Goal: Obtain resource: Download file/media

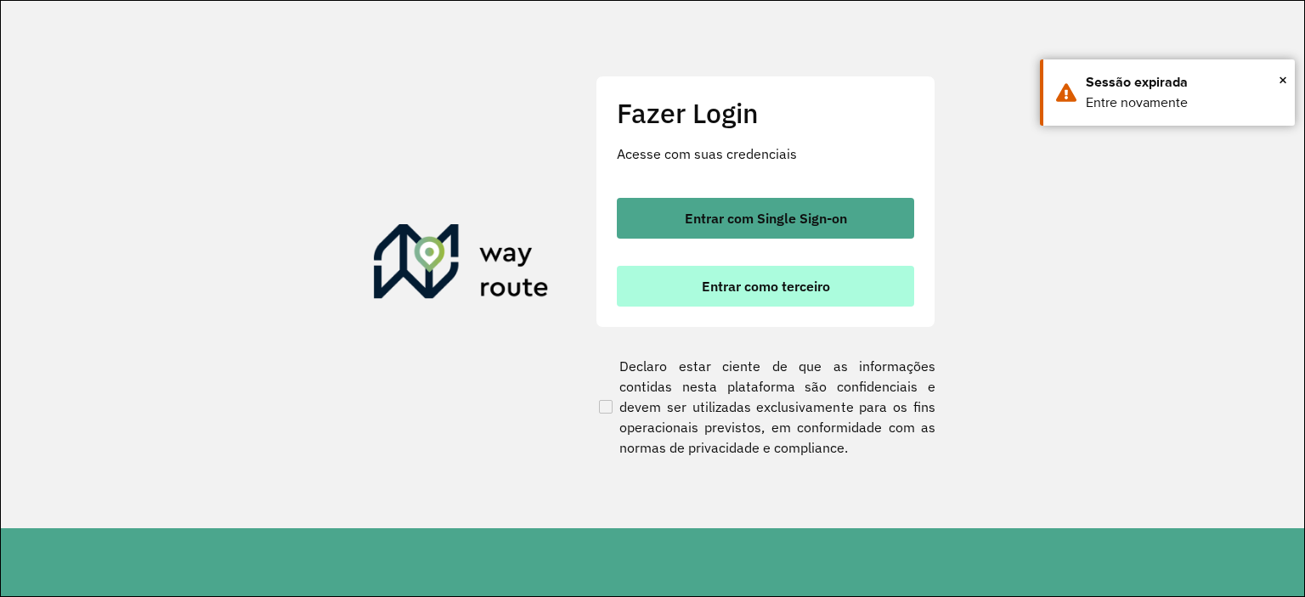
click at [775, 272] on button "Entrar como terceiro" at bounding box center [765, 286] width 297 height 41
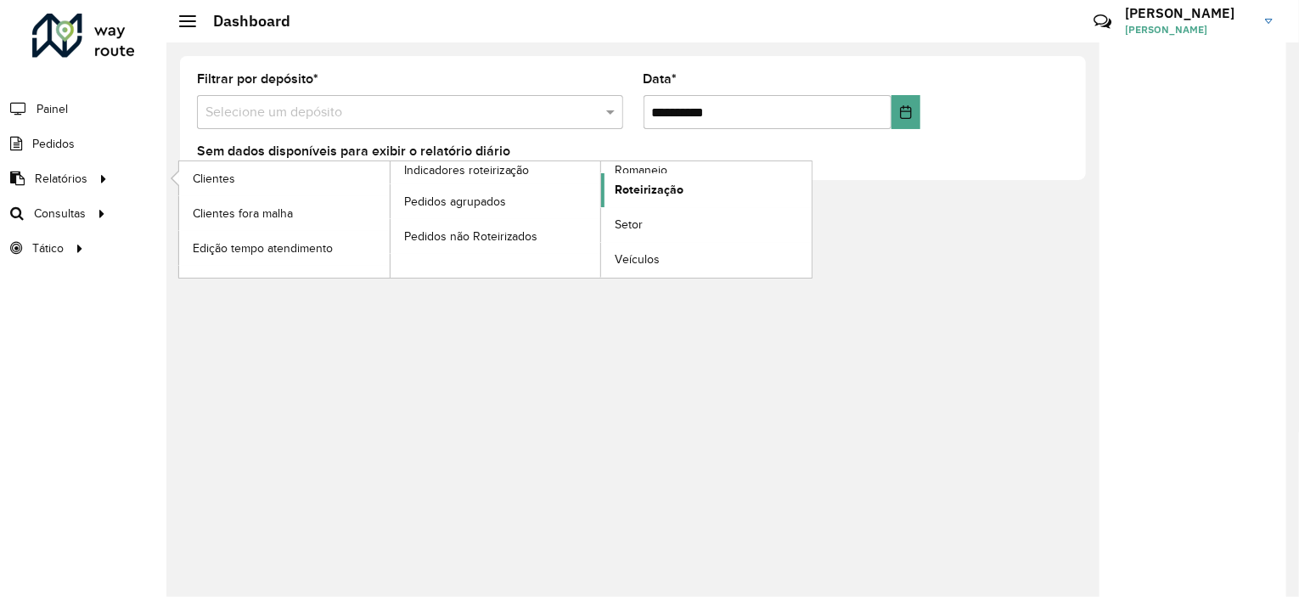
click at [711, 186] on link "Roteirização" at bounding box center [706, 190] width 211 height 34
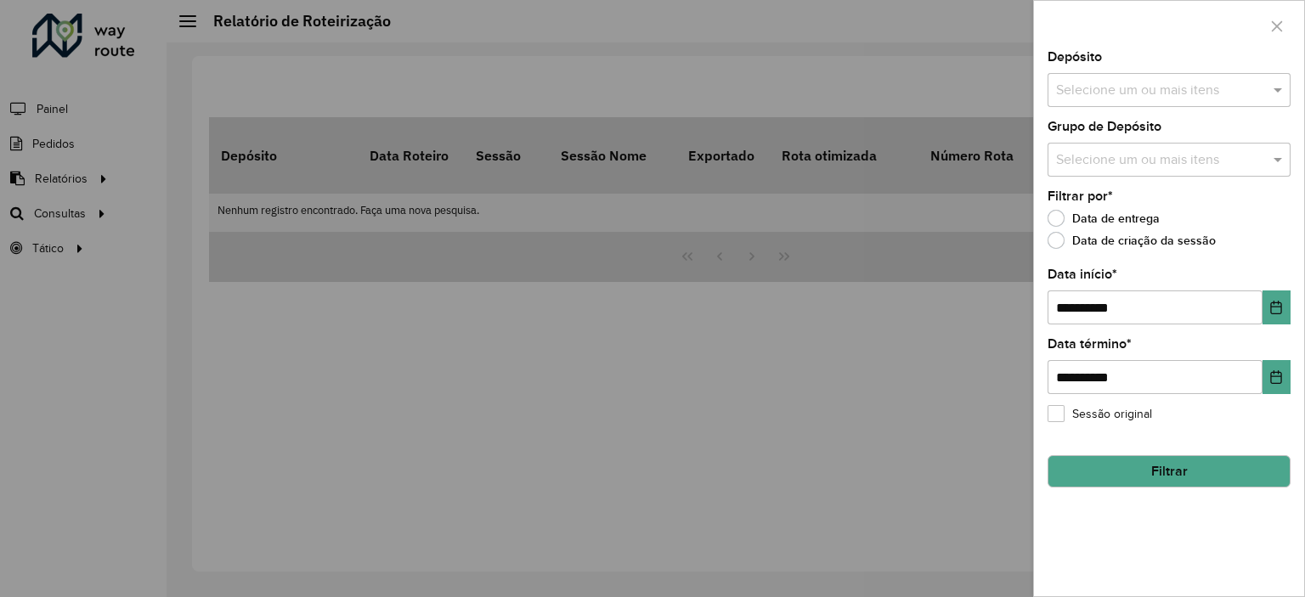
click at [1186, 65] on div "Depósito Selecione um ou mais itens" at bounding box center [1168, 79] width 243 height 56
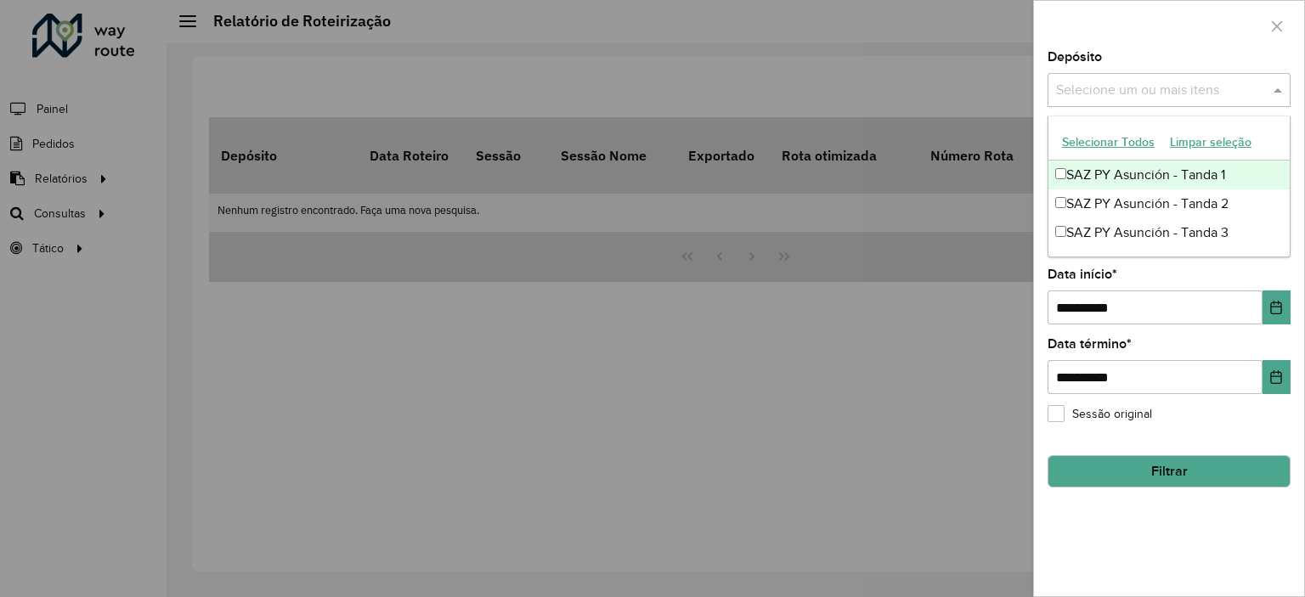
click at [1193, 89] on input "text" at bounding box center [1159, 91] width 217 height 20
click at [1135, 143] on button "Selecionar Todos" at bounding box center [1108, 142] width 108 height 26
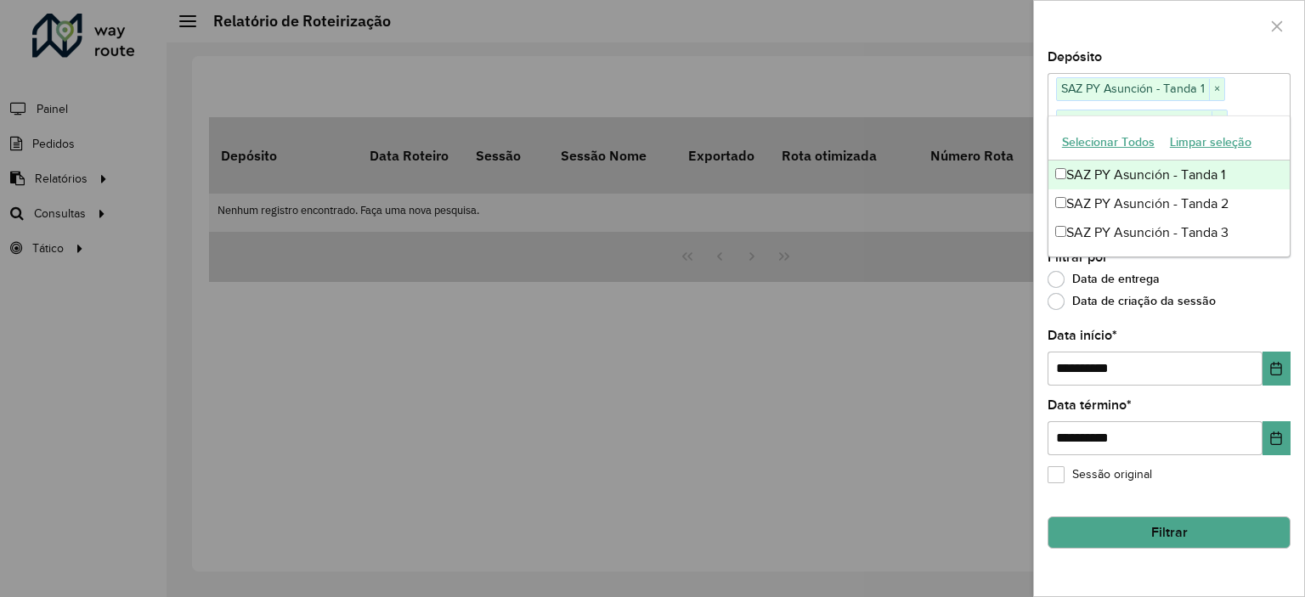
click at [1135, 46] on div at bounding box center [1169, 26] width 270 height 50
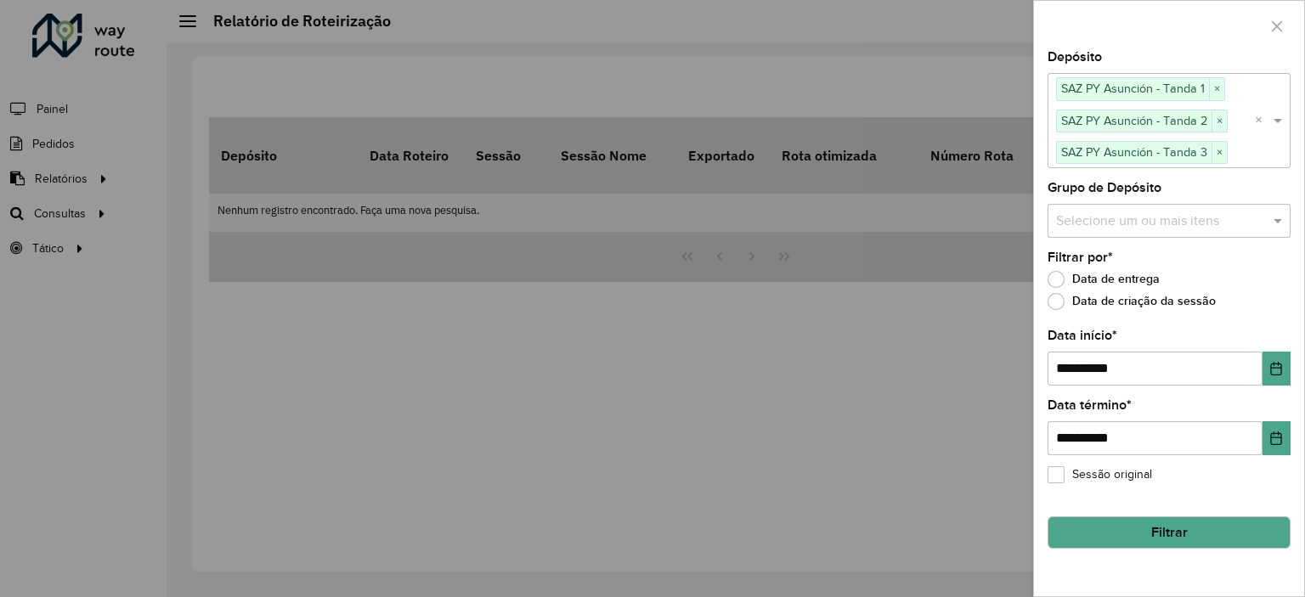
click at [1140, 230] on div "Selecione um ou mais itens" at bounding box center [1168, 221] width 243 height 34
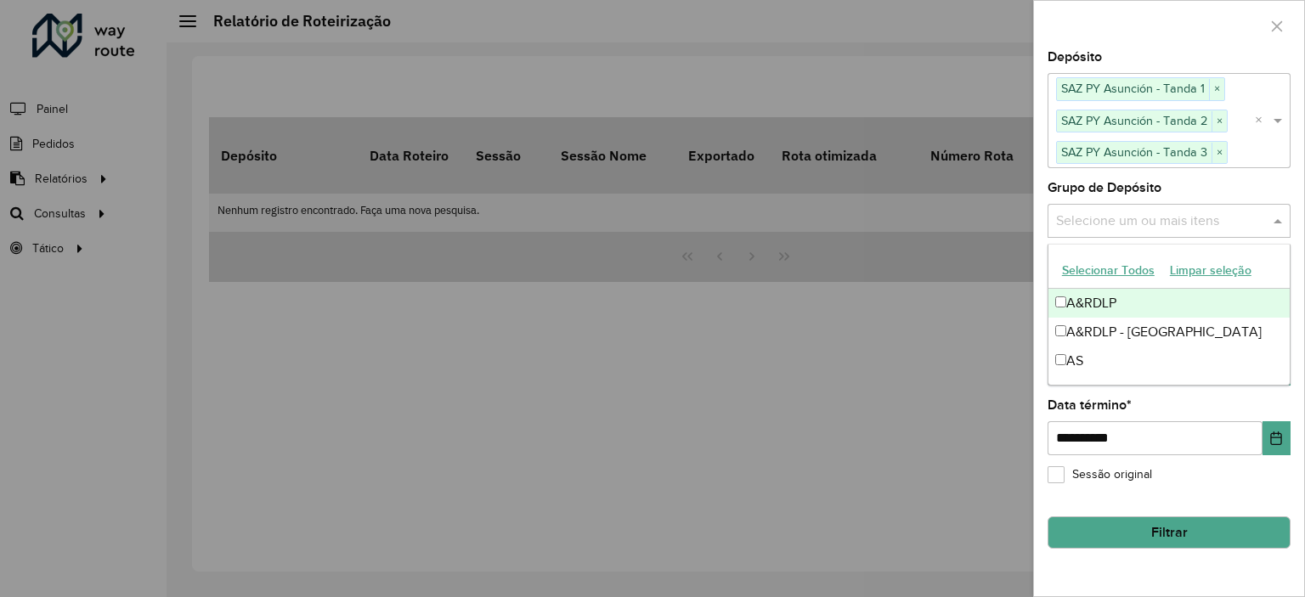
click at [1119, 270] on button "Selecionar Todos" at bounding box center [1108, 270] width 108 height 26
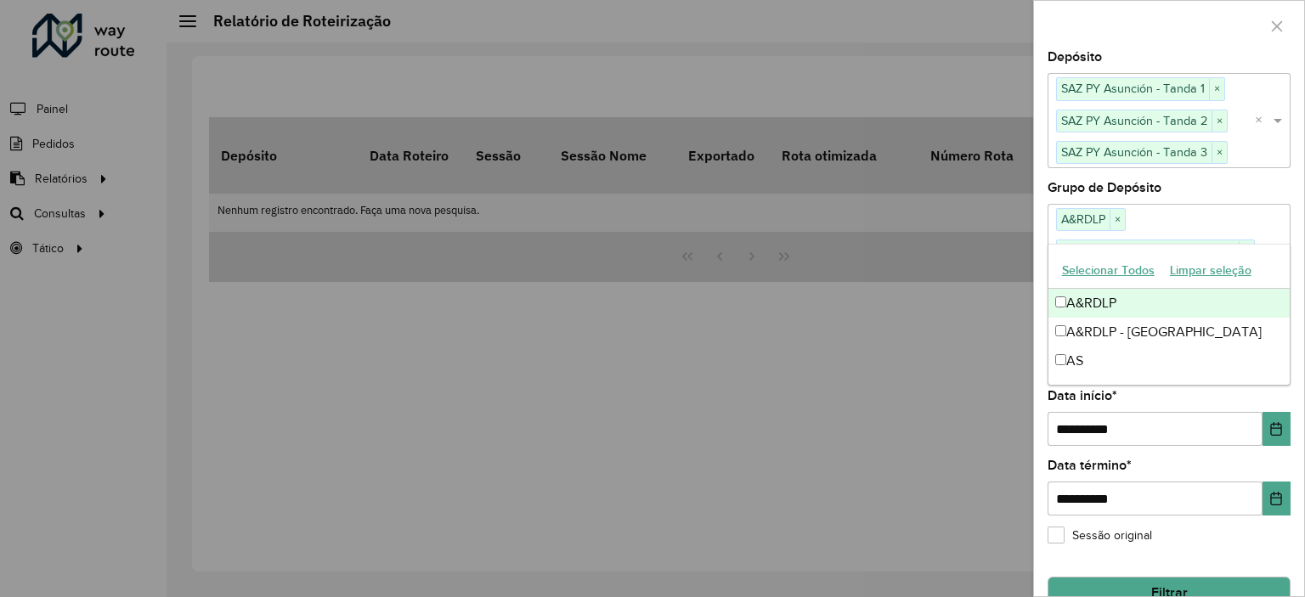
click at [1152, 39] on div at bounding box center [1169, 26] width 270 height 50
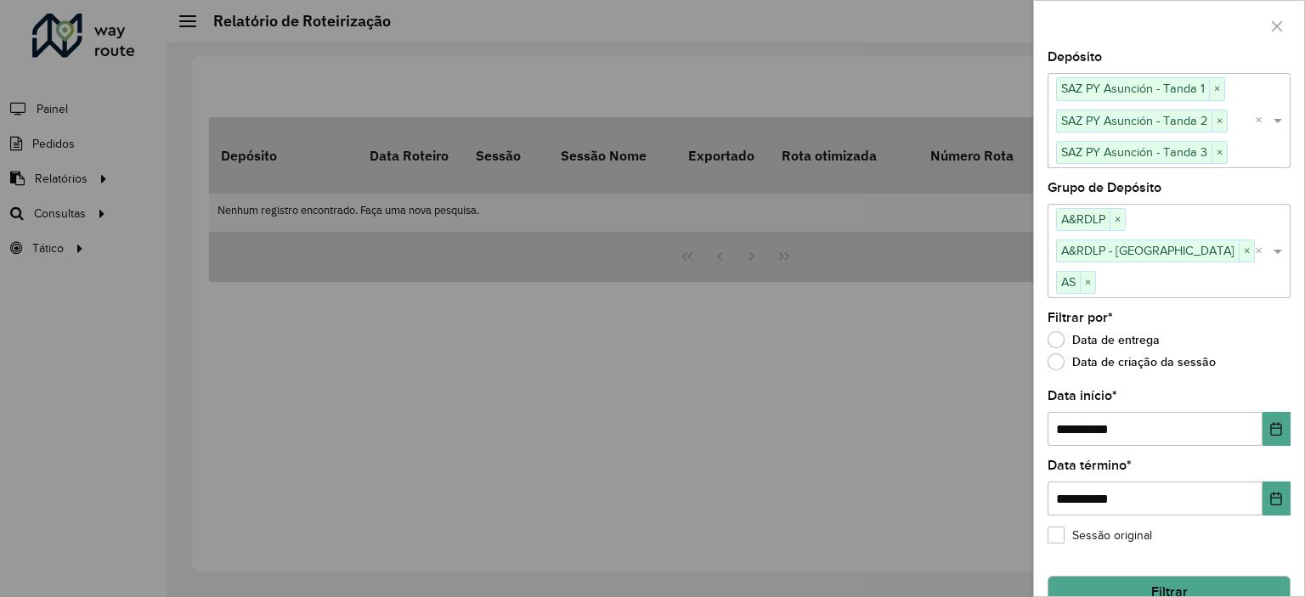
drag, startPoint x: 1155, startPoint y: 538, endPoint x: 1155, endPoint y: 549, distance: 11.9
click at [1155, 563] on hb-field-button "Filtrar" at bounding box center [1168, 586] width 243 height 46
click at [1155, 577] on button "Filtrar" at bounding box center [1168, 593] width 243 height 32
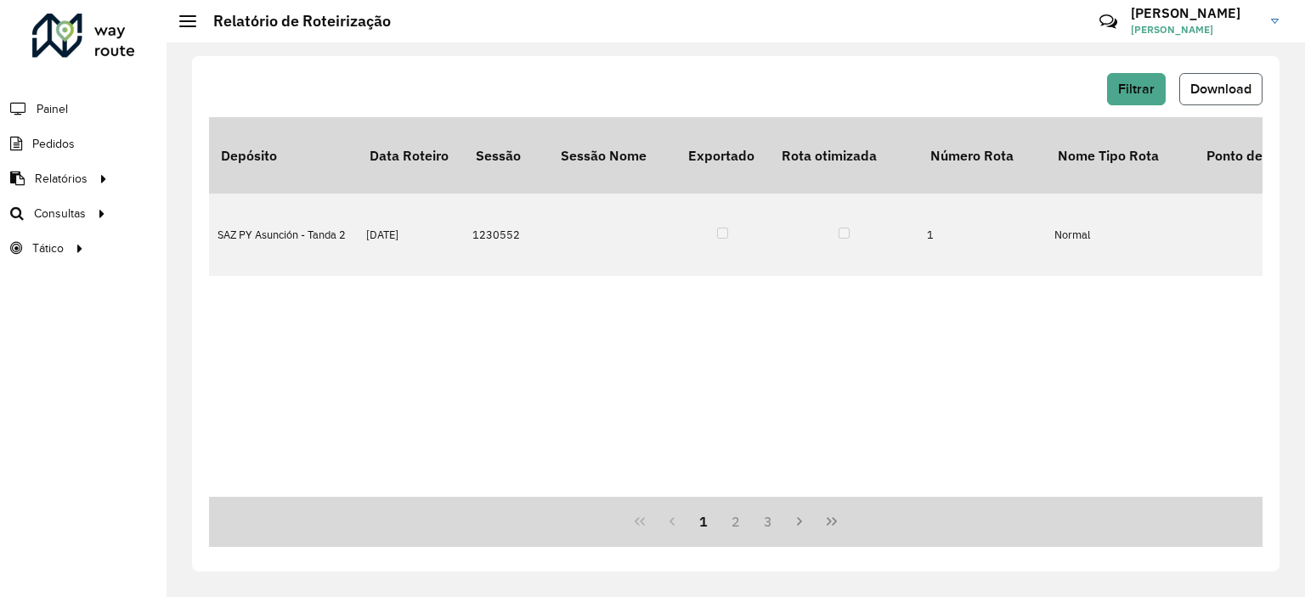
click at [1203, 82] on span "Download" at bounding box center [1220, 89] width 61 height 14
